Goal: Task Accomplishment & Management: Use online tool/utility

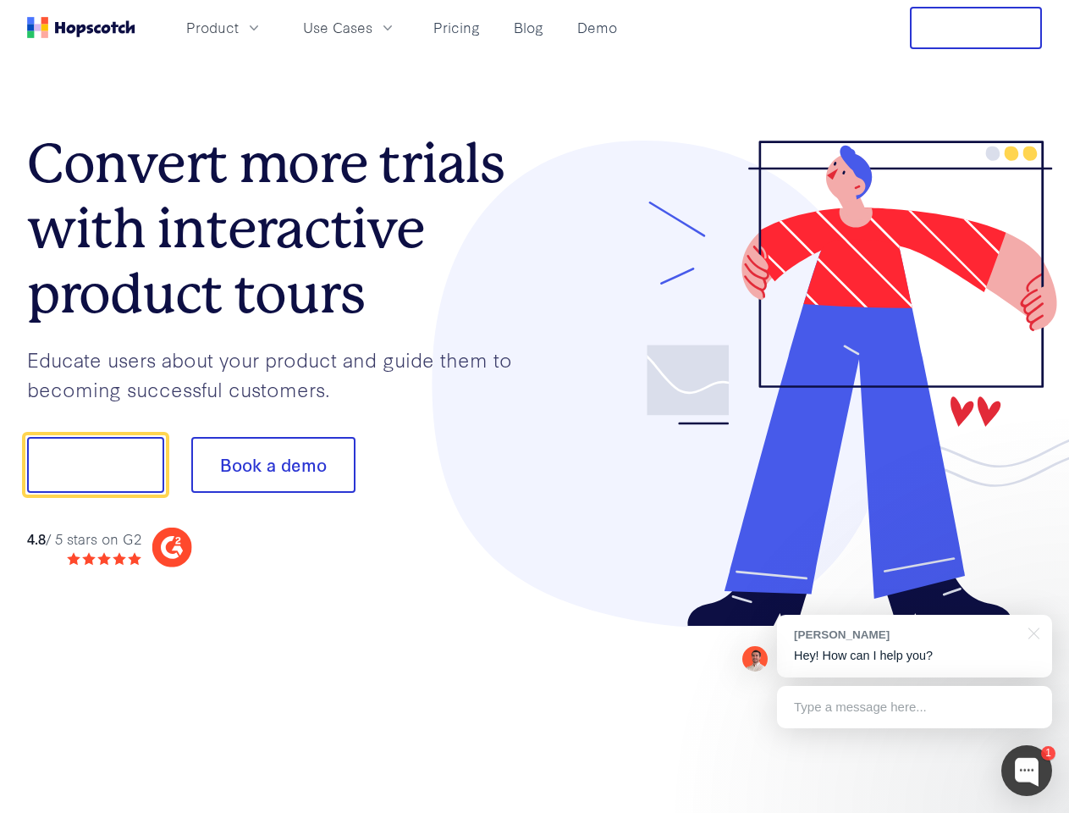
click at [535, 406] on div at bounding box center [789, 384] width 508 height 487
click at [239, 27] on span "Product" at bounding box center [212, 27] width 52 height 21
click at [372, 27] on span "Use Cases" at bounding box center [337, 27] width 69 height 21
click at [976, 28] on button "Free Trial" at bounding box center [976, 28] width 132 height 42
click at [95, 465] on button "Show me!" at bounding box center [95, 465] width 137 height 56
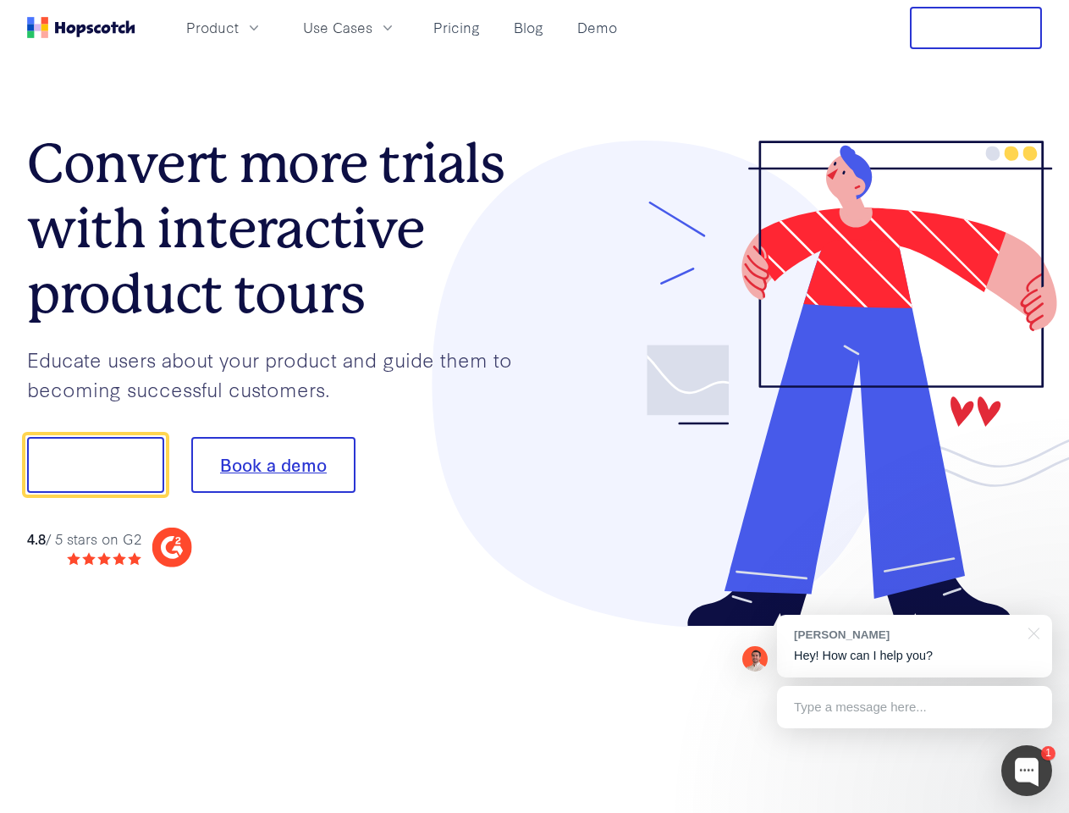
click at [273, 465] on button "Book a demo" at bounding box center [273, 465] width 164 height 56
click at [1027, 770] on div at bounding box center [1026, 770] width 51 height 51
click at [914, 646] on div "[PERSON_NAME] Hey! How can I help you?" at bounding box center [914, 646] width 275 height 63
click at [1031, 631] on div at bounding box center [1031, 632] width 42 height 35
click at [914, 707] on div at bounding box center [893, 462] width 317 height 565
